Goal: Register for event/course

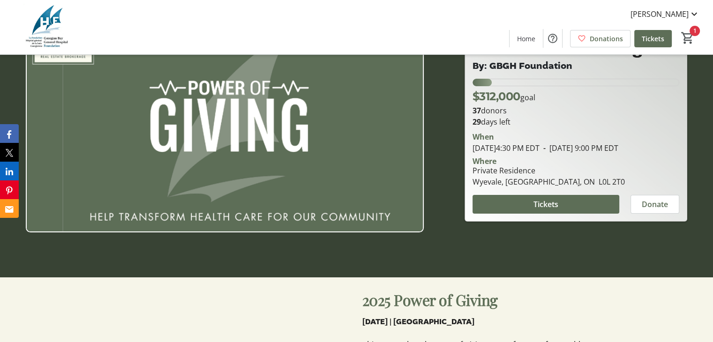
scroll to position [38, 0]
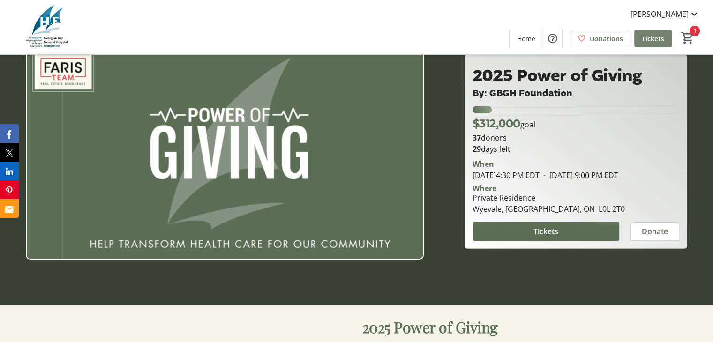
click at [648, 34] on span "Tickets" at bounding box center [653, 39] width 23 height 10
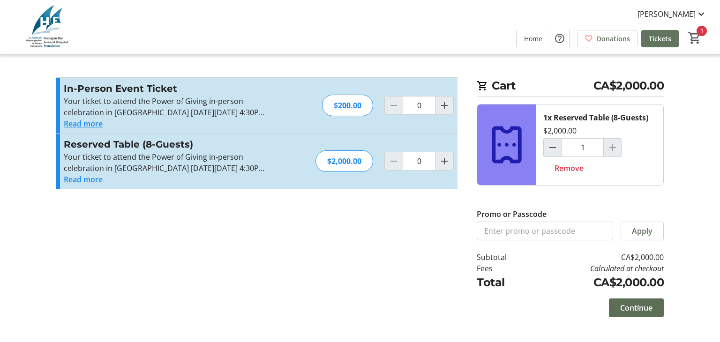
type input "1"
click at [612, 311] on span at bounding box center [636, 308] width 55 height 23
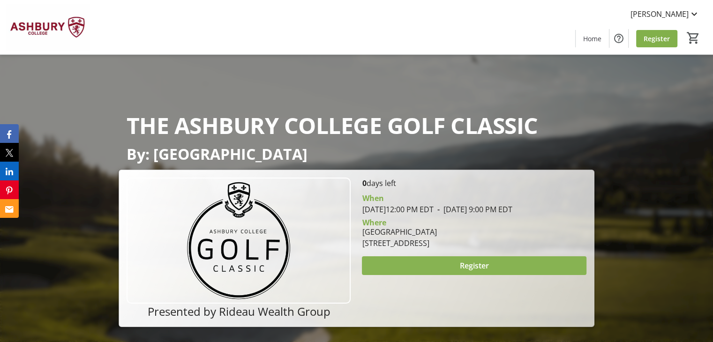
click at [472, 271] on span "Register" at bounding box center [473, 265] width 29 height 11
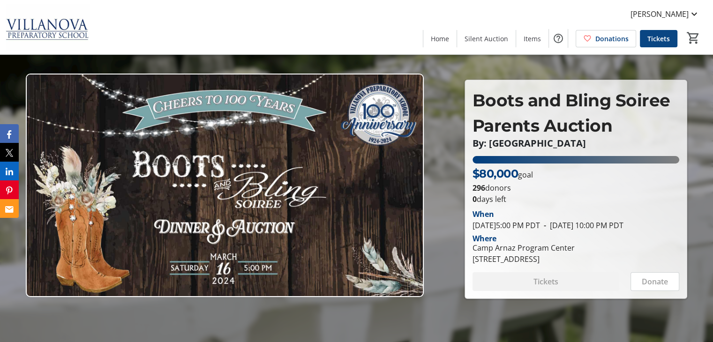
click at [660, 35] on span "Tickets" at bounding box center [659, 39] width 23 height 10
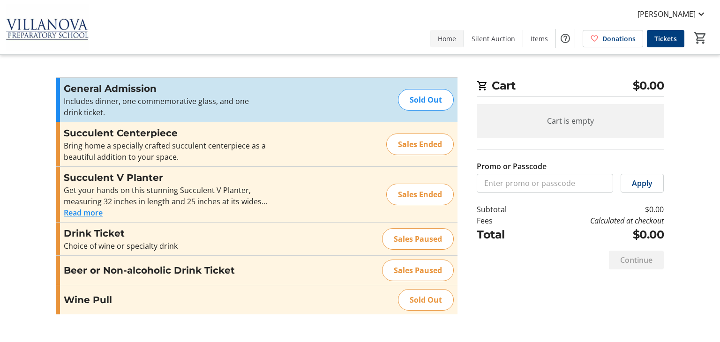
click at [452, 43] on span "Home" at bounding box center [447, 39] width 18 height 10
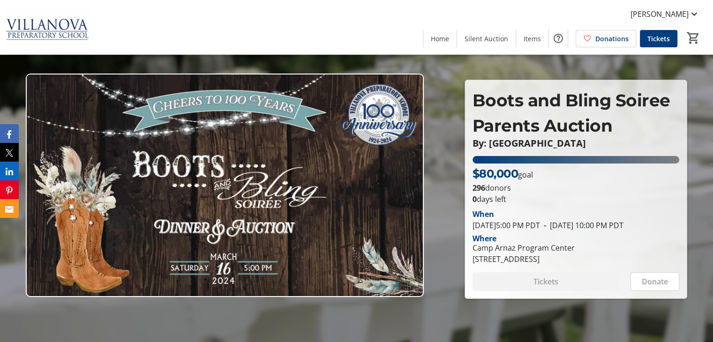
click at [610, 38] on span "Donations" at bounding box center [611, 39] width 33 height 10
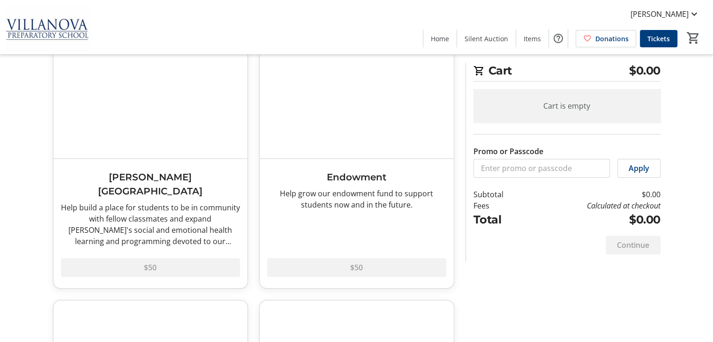
scroll to position [301, 0]
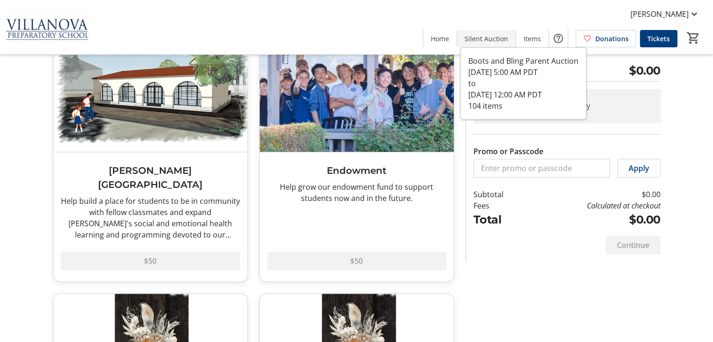
click at [496, 40] on span "Silent Auction" at bounding box center [487, 39] width 44 height 10
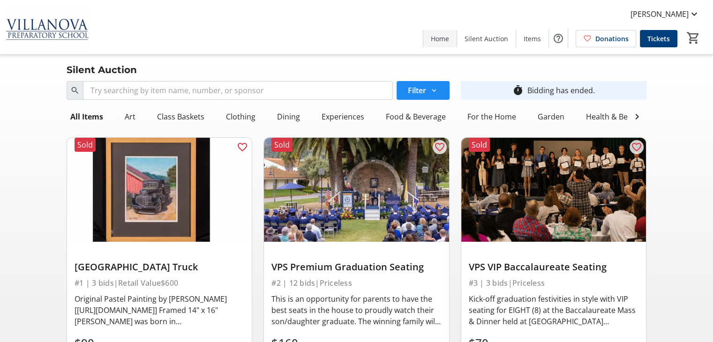
click at [441, 36] on span "Home" at bounding box center [440, 39] width 18 height 10
